Goal: Find specific page/section: Find specific page/section

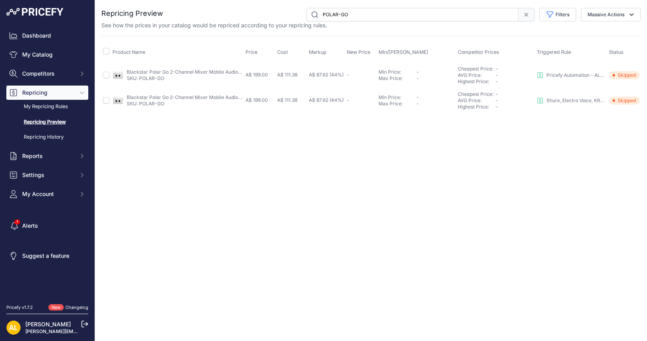
click at [385, 15] on input "POLAR-GO" at bounding box center [413, 14] width 212 height 13
paste input "KO-E1AIRBK"
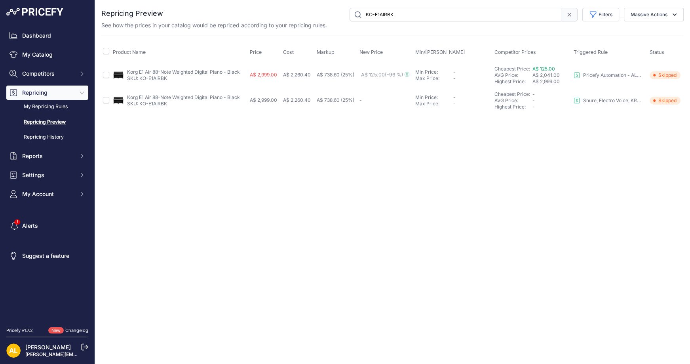
click at [445, 10] on input "KO-E1AIRBK" at bounding box center [456, 14] width 212 height 13
paste input "38/SE-NF53-PW"
click at [463, 15] on input "38/SE-NF53-PW" at bounding box center [456, 14] width 212 height 13
paste input "M00011756"
click at [477, 12] on input "M00011756" at bounding box center [456, 14] width 212 height 13
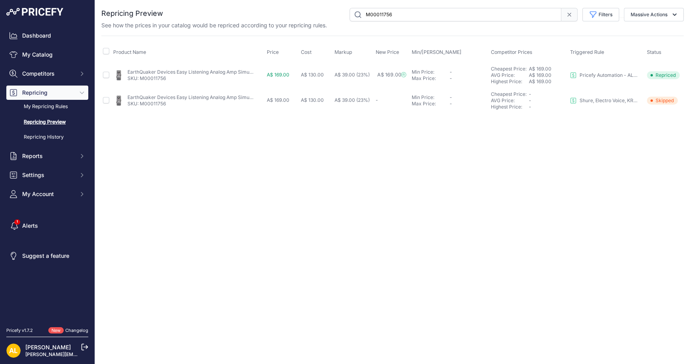
paste input "2914007599"
type input "2914007599"
